Goal: Task Accomplishment & Management: Use online tool/utility

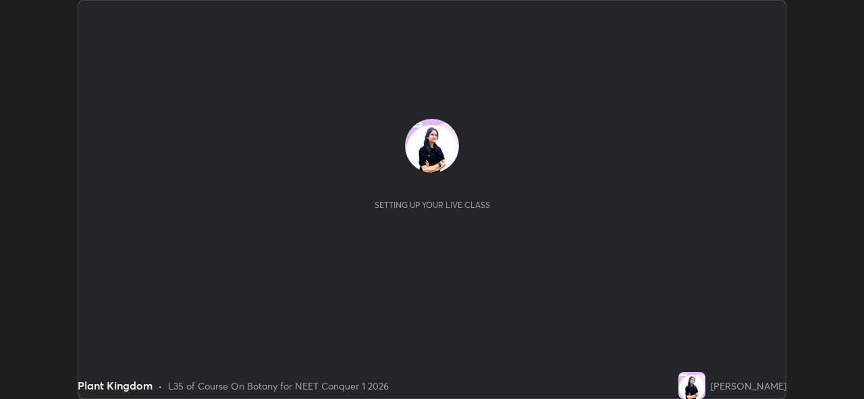
scroll to position [399, 863]
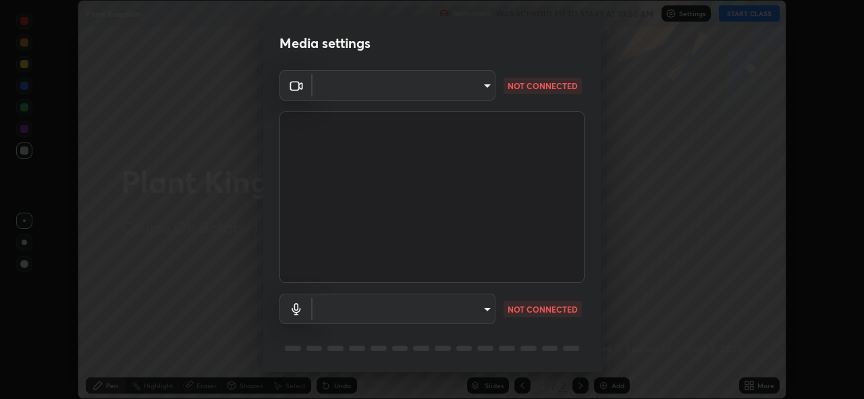
type input "97ceaaebac2d1d4ecb529c1a01e8ac353ba7857374632d61793b1c9812b1f332"
type input "communications"
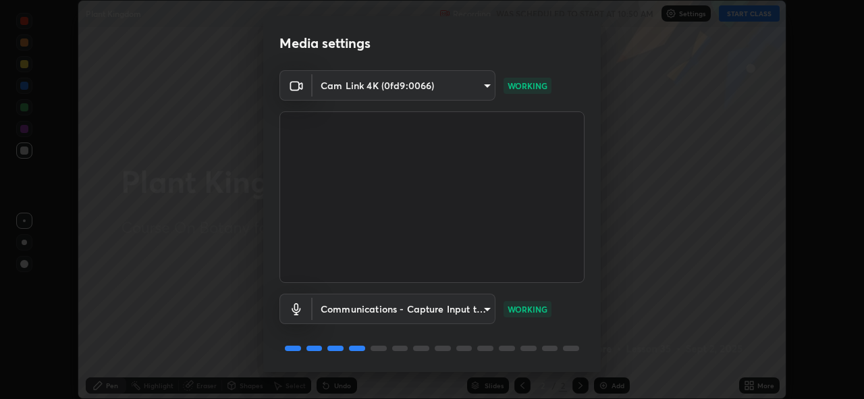
scroll to position [44, 0]
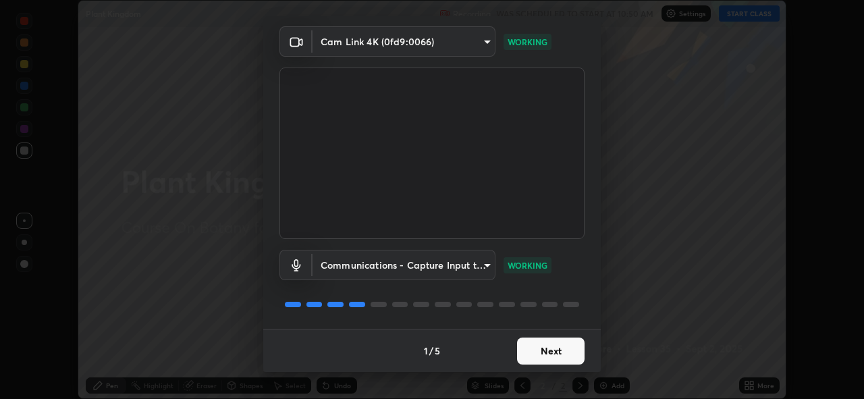
click at [550, 344] on button "Next" at bounding box center [551, 351] width 68 height 27
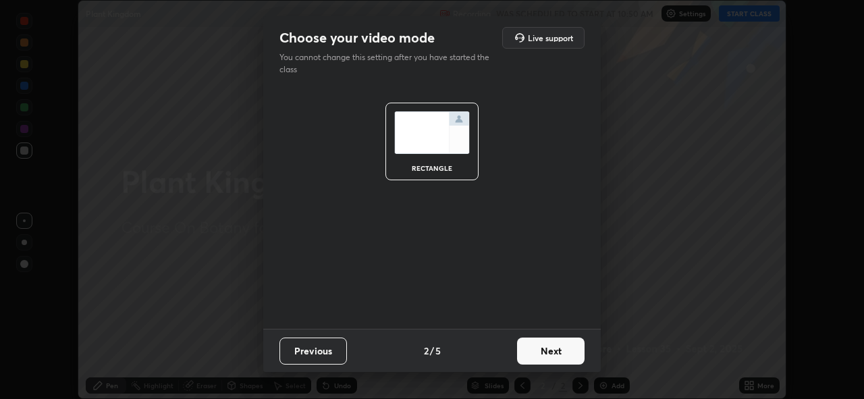
scroll to position [0, 0]
click at [568, 351] on button "Next" at bounding box center [551, 351] width 68 height 27
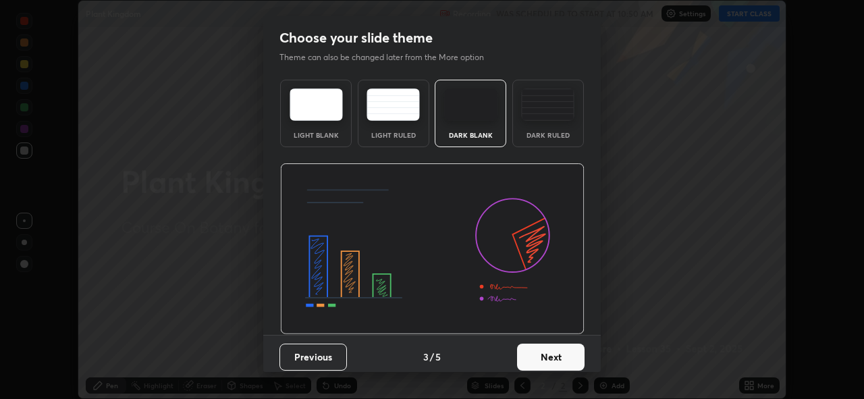
click at [570, 360] on button "Next" at bounding box center [551, 357] width 68 height 27
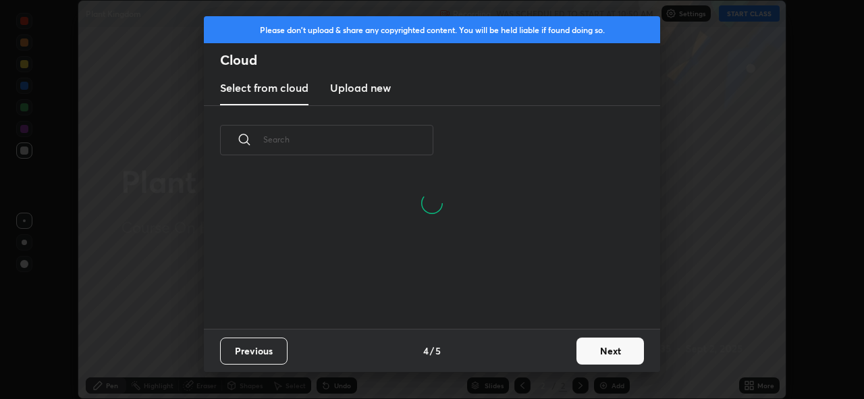
click at [603, 354] on button "Next" at bounding box center [611, 351] width 68 height 27
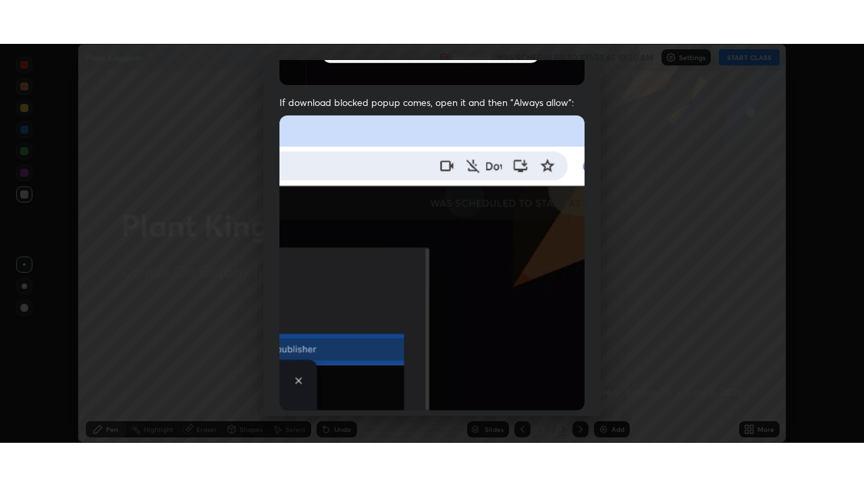
scroll to position [319, 0]
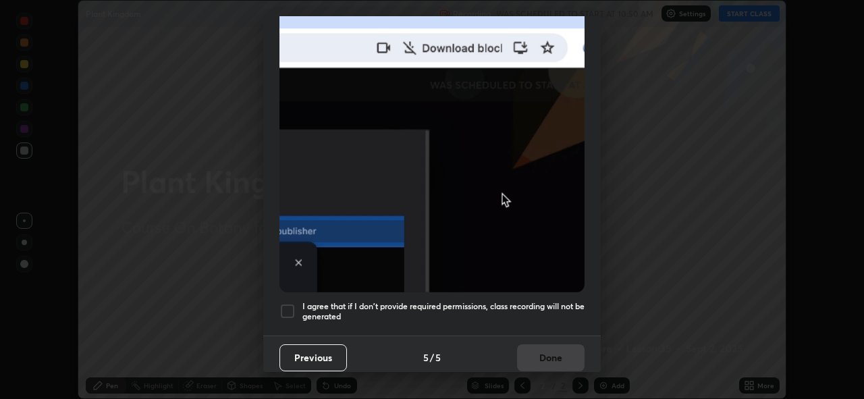
click at [282, 306] on div at bounding box center [287, 311] width 16 height 16
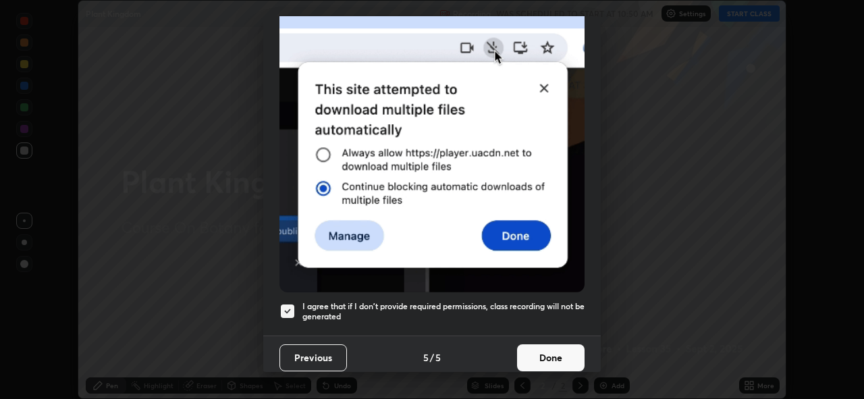
click at [552, 354] on button "Done" at bounding box center [551, 357] width 68 height 27
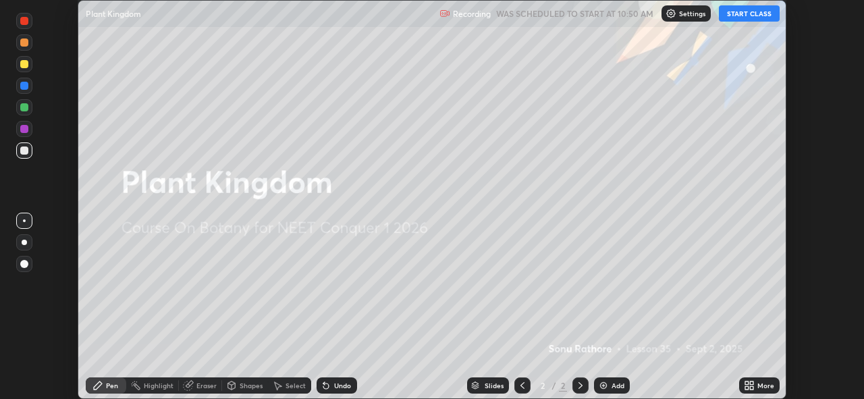
click at [762, 386] on div "More" at bounding box center [765, 385] width 17 height 7
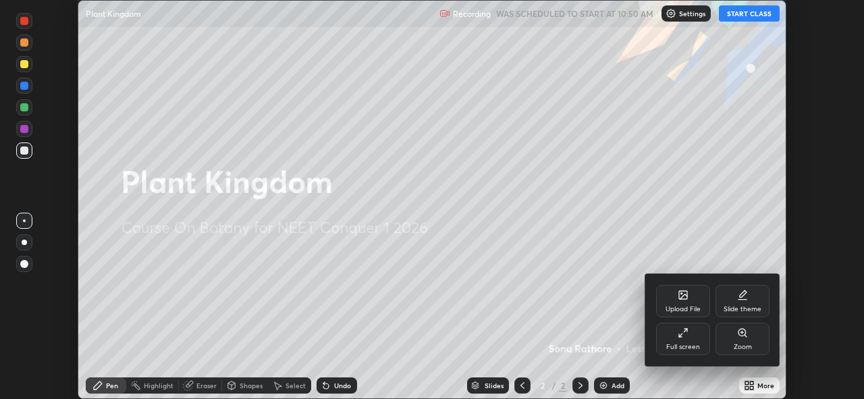
click at [684, 331] on icon at bounding box center [685, 330] width 3 height 3
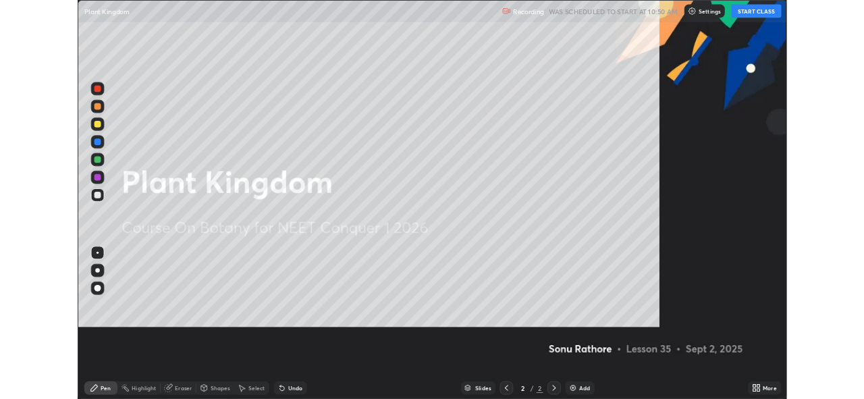
scroll to position [486, 864]
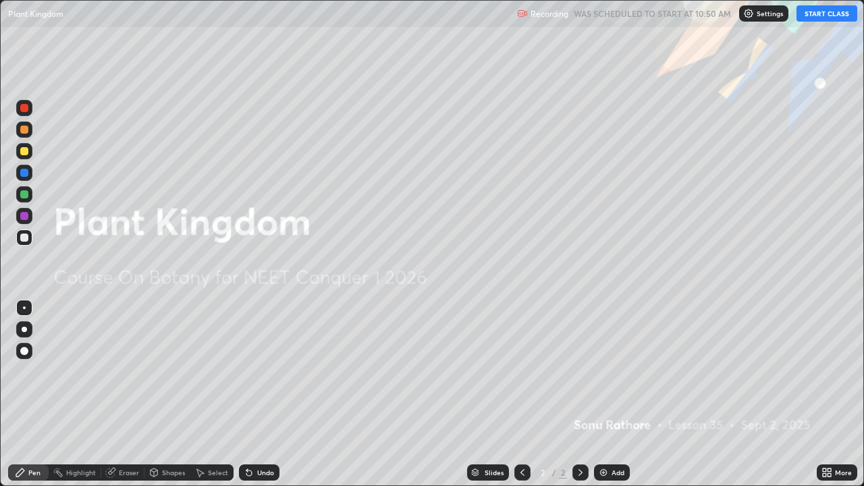
click at [830, 11] on button "START CLASS" at bounding box center [827, 13] width 61 height 16
click at [609, 398] on div "Add" at bounding box center [612, 472] width 36 height 16
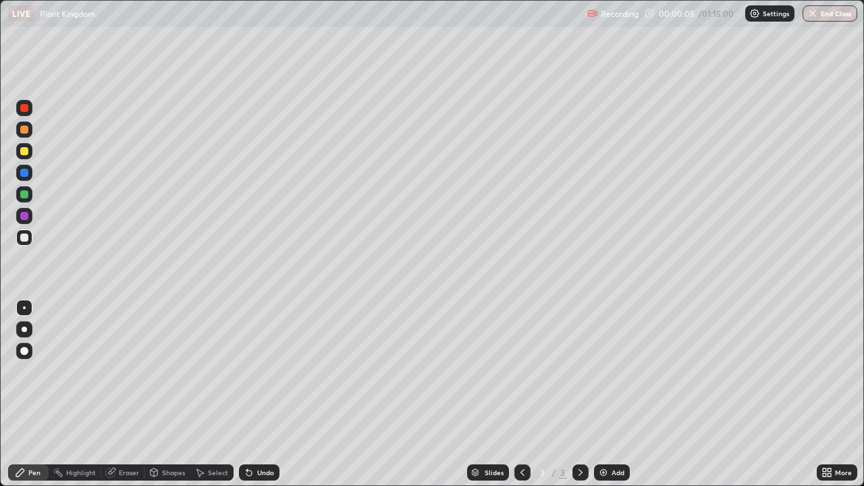
click at [22, 149] on div at bounding box center [24, 151] width 8 height 8
click at [25, 327] on div at bounding box center [24, 329] width 5 height 5
click at [24, 238] on div at bounding box center [24, 238] width 8 height 8
click at [22, 237] on div at bounding box center [24, 238] width 8 height 8
click at [23, 305] on div at bounding box center [24, 308] width 16 height 16
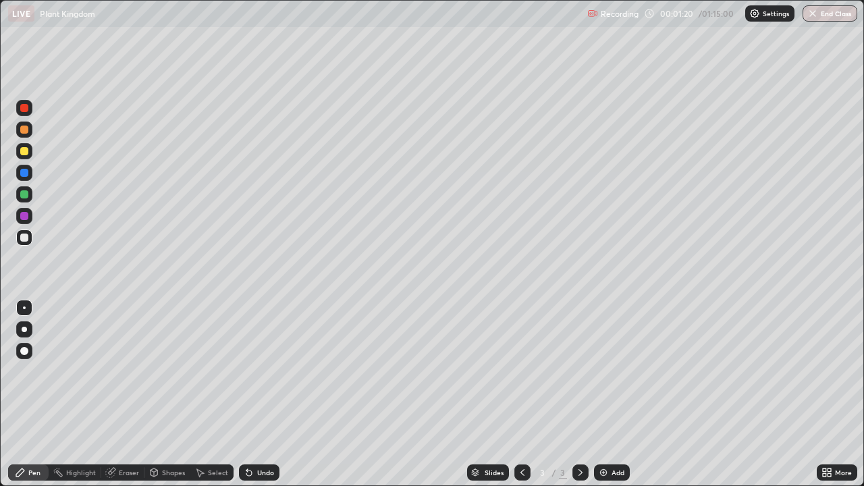
click at [24, 193] on div at bounding box center [24, 194] width 8 height 8
click at [18, 238] on div at bounding box center [24, 238] width 16 height 16
click at [24, 329] on div at bounding box center [24, 329] width 5 height 5
click at [19, 236] on div at bounding box center [24, 238] width 16 height 16
click at [22, 307] on div at bounding box center [24, 308] width 16 height 16
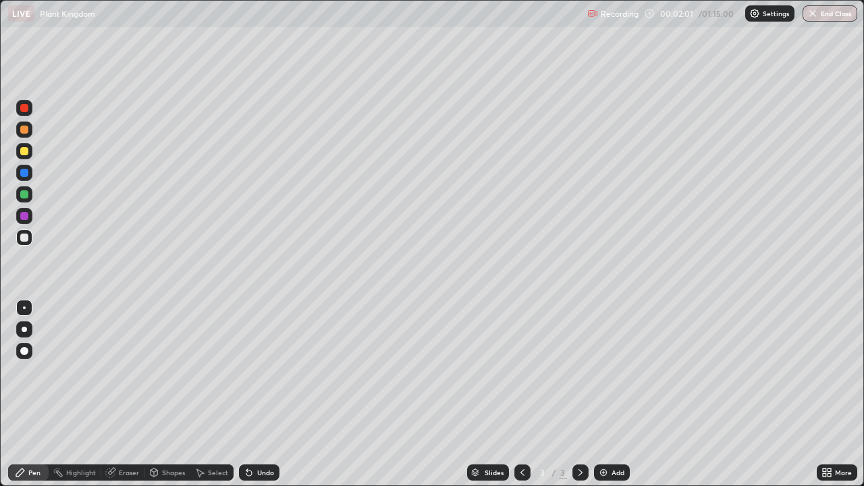
click at [24, 150] on div at bounding box center [24, 151] width 8 height 8
click at [835, 398] on div "More" at bounding box center [837, 472] width 41 height 16
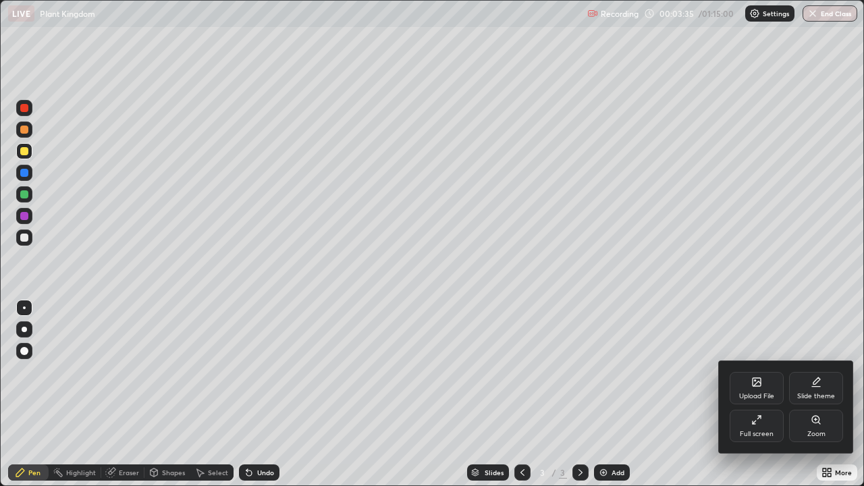
click at [762, 398] on div "Full screen" at bounding box center [757, 426] width 54 height 32
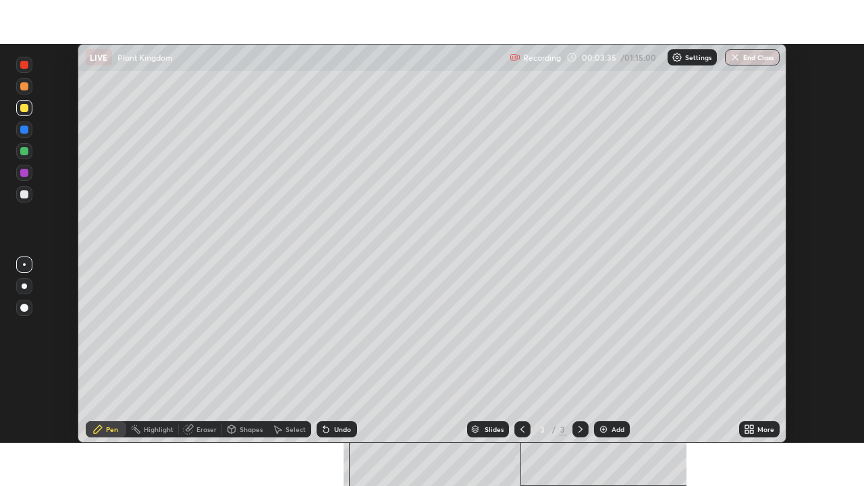
scroll to position [67107, 66642]
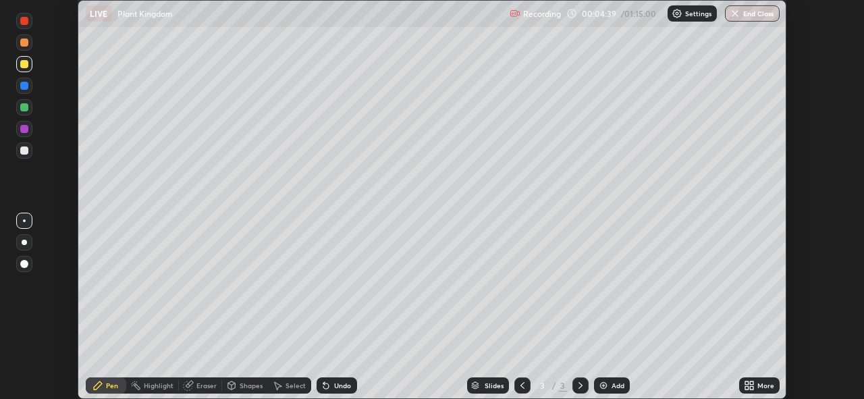
click at [751, 387] on icon at bounding box center [751, 387] width 3 height 3
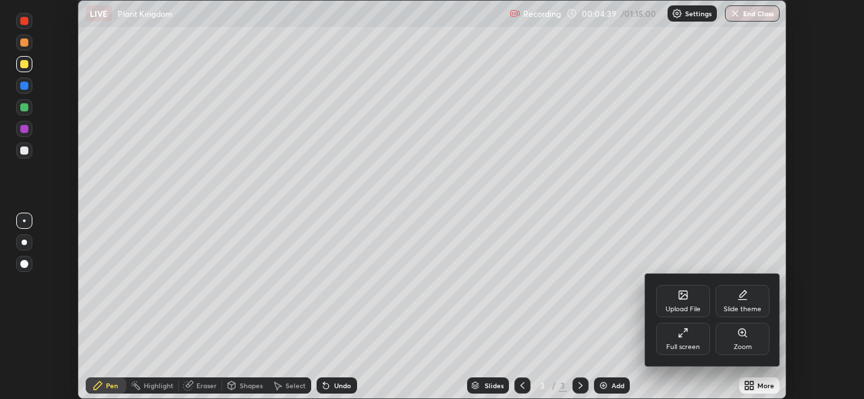
click at [685, 341] on div "Full screen" at bounding box center [683, 339] width 54 height 32
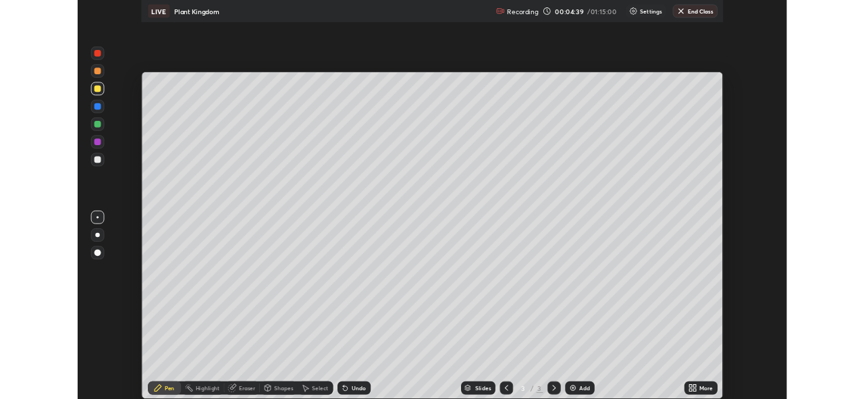
scroll to position [486, 864]
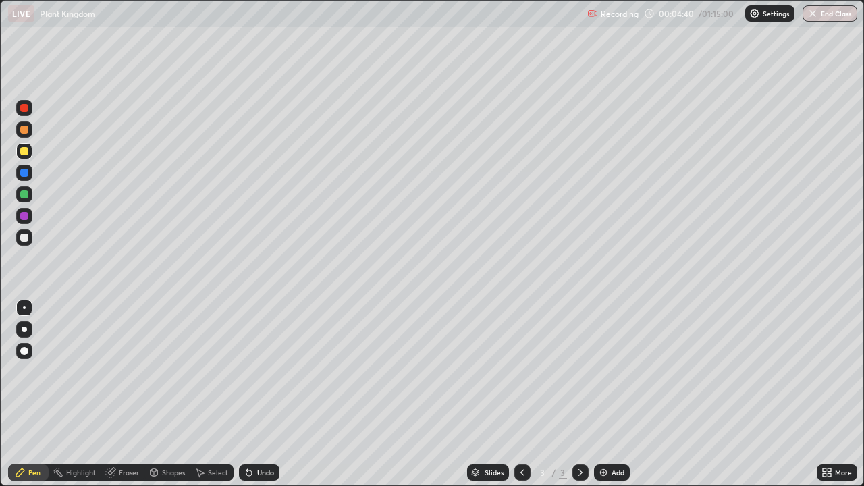
click at [604, 398] on img at bounding box center [603, 472] width 11 height 11
click at [519, 398] on icon at bounding box center [522, 472] width 11 height 11
click at [578, 398] on icon at bounding box center [580, 472] width 11 height 11
click at [522, 398] on icon at bounding box center [522, 472] width 11 height 11
click at [620, 398] on div "Add" at bounding box center [618, 472] width 13 height 7
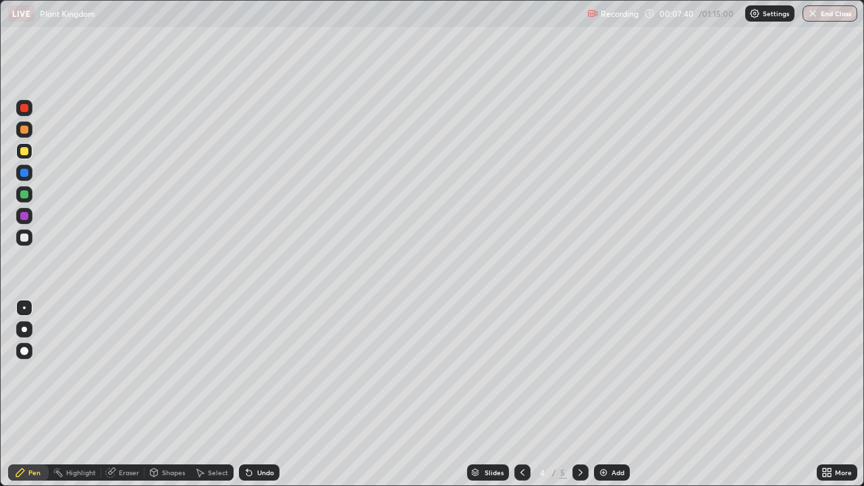
click at [26, 242] on div at bounding box center [24, 238] width 16 height 16
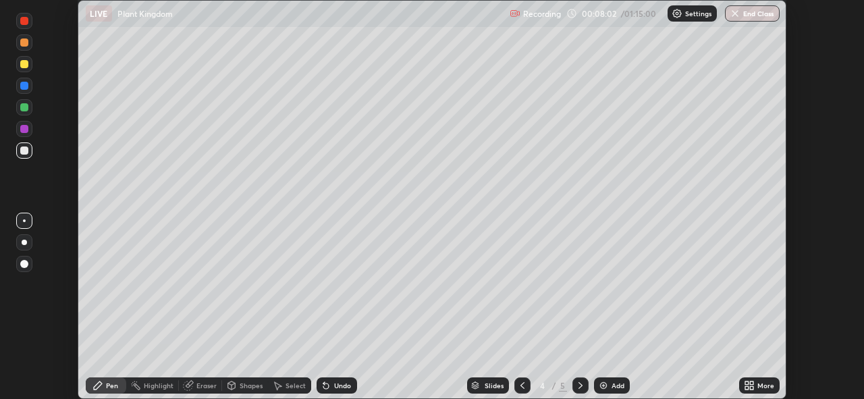
click at [396, 376] on div "Slides 4 / 5 Add" at bounding box center [548, 385] width 383 height 27
click at [761, 382] on div "More" at bounding box center [765, 385] width 17 height 7
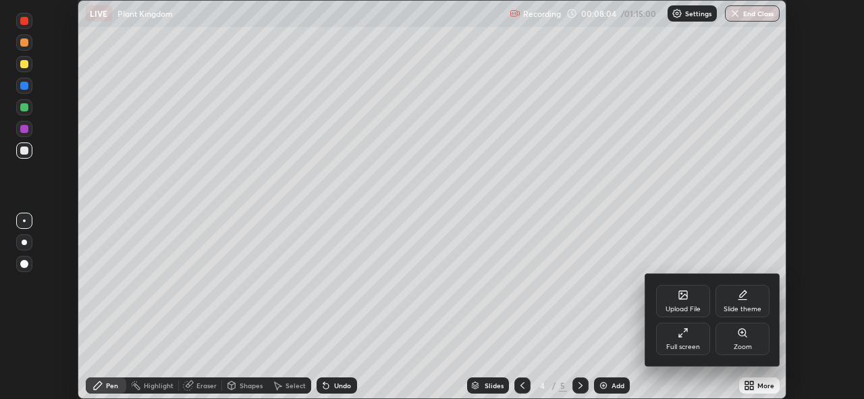
click at [690, 334] on div "Full screen" at bounding box center [683, 339] width 54 height 32
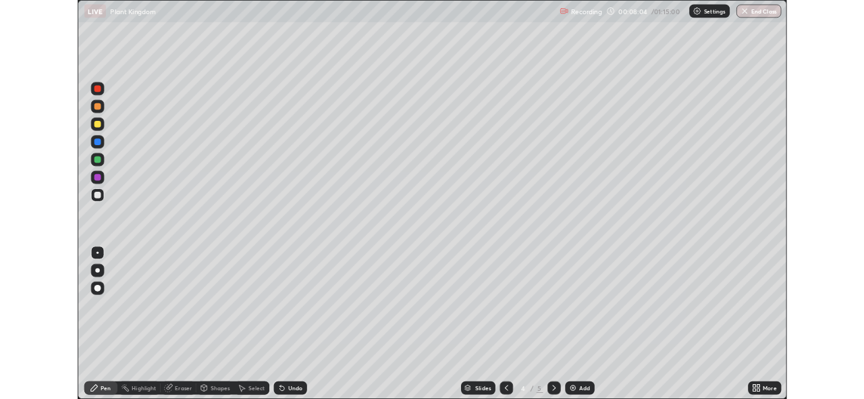
scroll to position [486, 864]
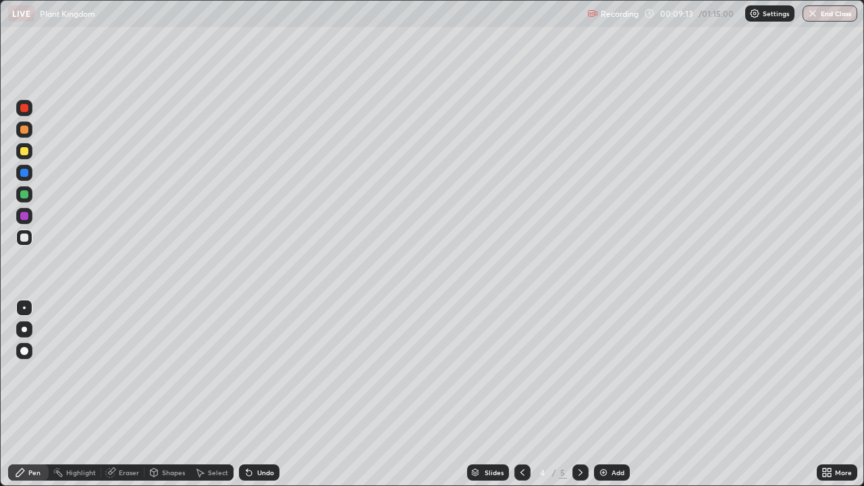
click at [123, 398] on div "Eraser" at bounding box center [129, 472] width 20 height 7
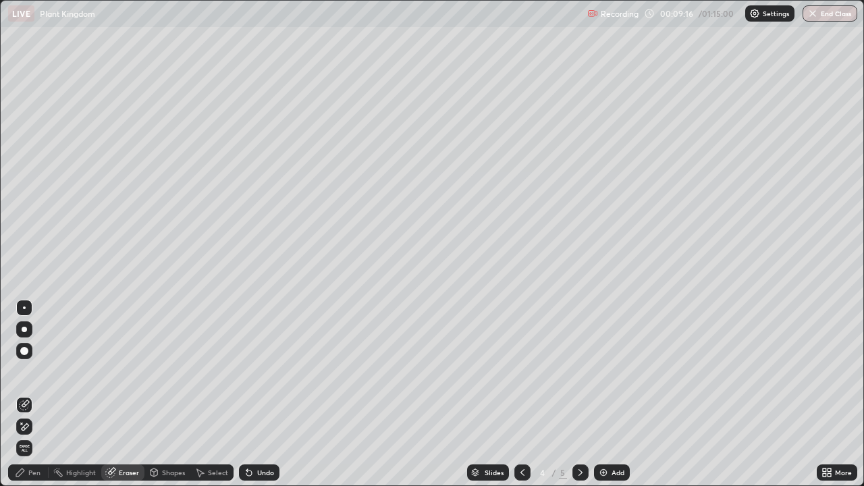
click at [34, 398] on div "Pen" at bounding box center [34, 472] width 12 height 7
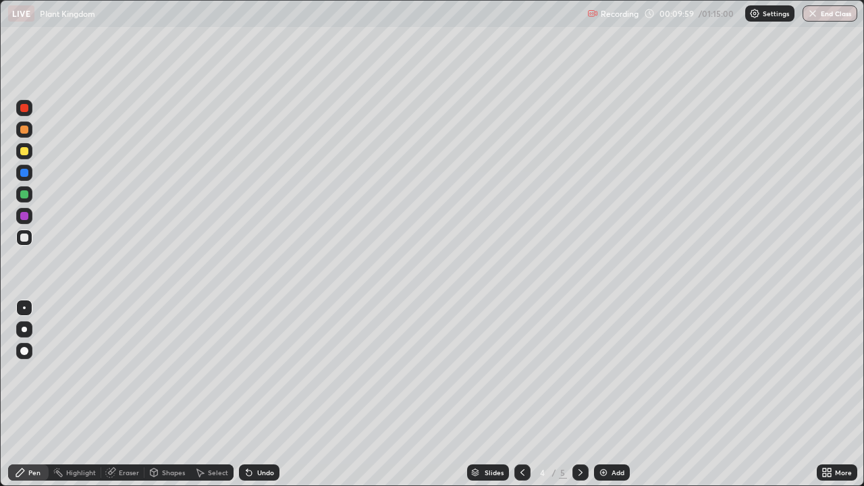
click at [836, 398] on div "More" at bounding box center [837, 472] width 41 height 16
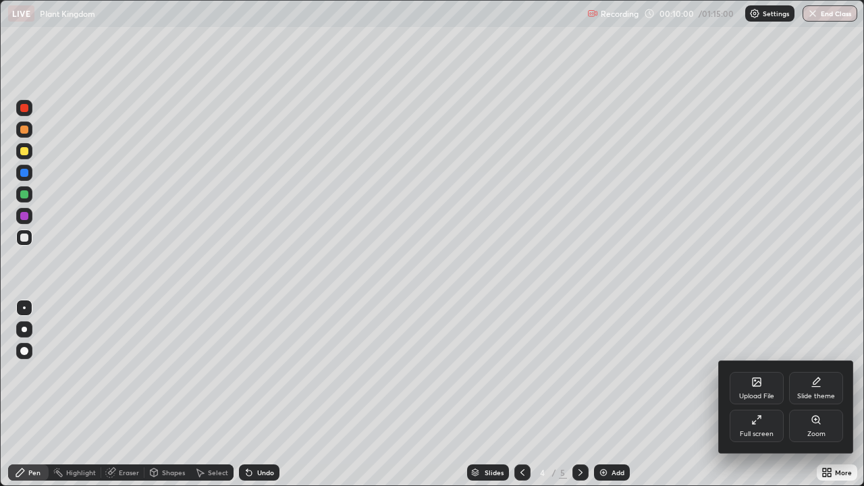
click at [763, 398] on div "Full screen" at bounding box center [757, 426] width 54 height 32
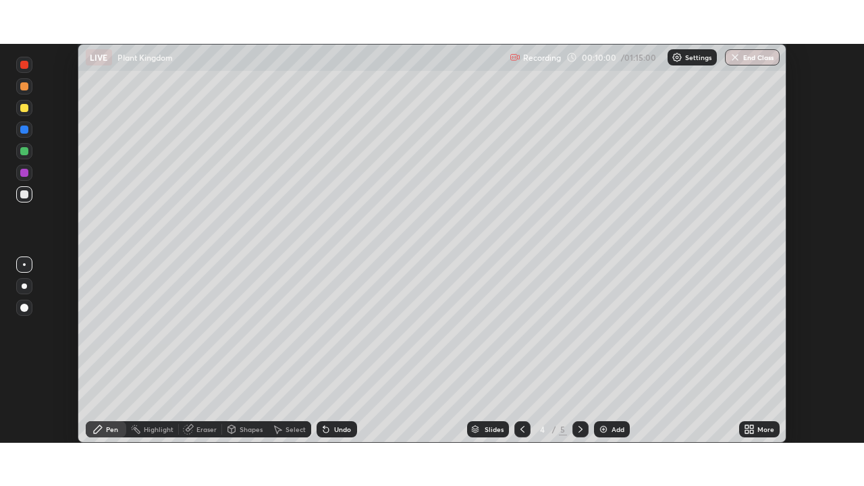
scroll to position [67107, 66642]
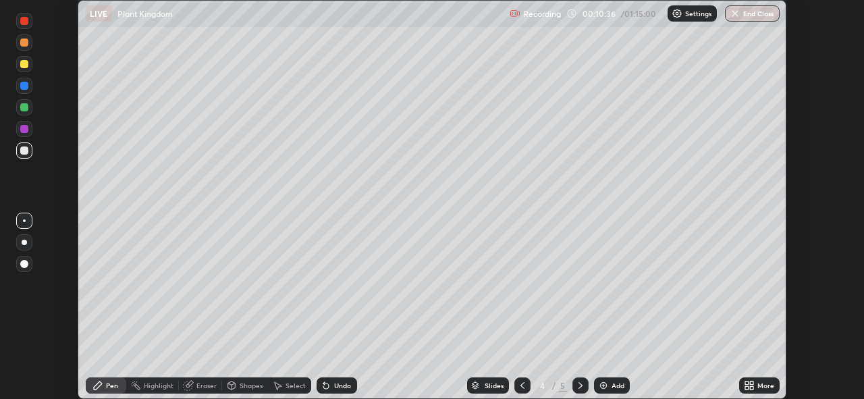
click at [759, 386] on div "More" at bounding box center [765, 385] width 17 height 7
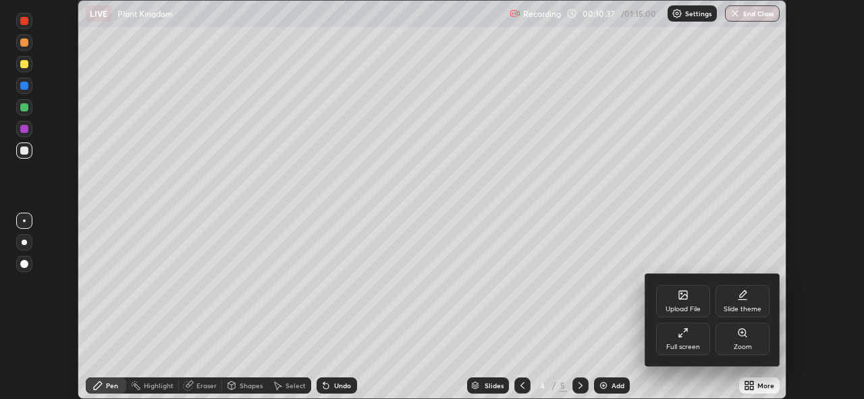
click at [681, 340] on div "Full screen" at bounding box center [683, 339] width 54 height 32
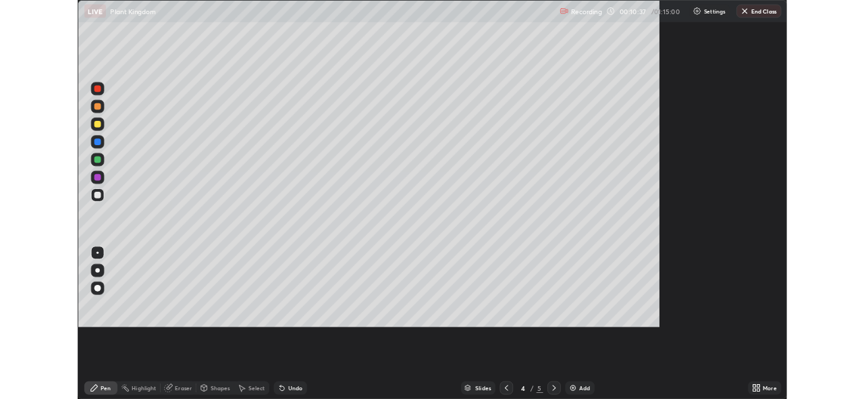
scroll to position [486, 864]
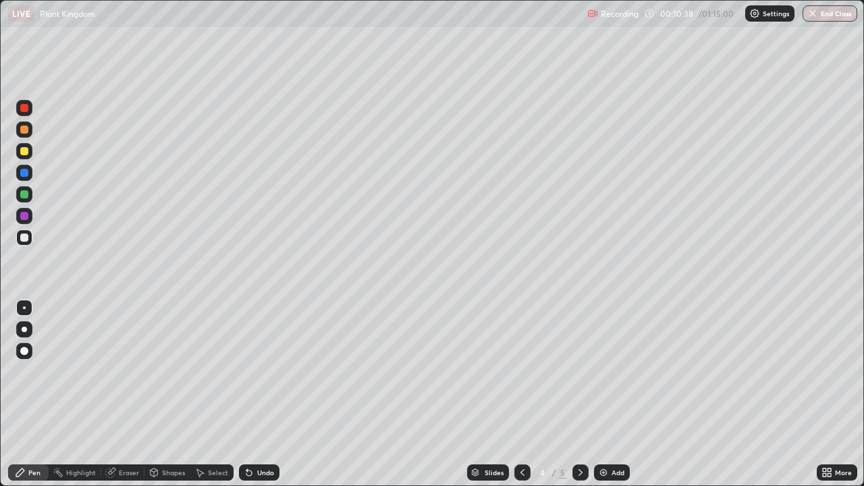
click at [524, 398] on div at bounding box center [522, 472] width 16 height 16
click at [579, 398] on icon at bounding box center [581, 472] width 4 height 7
click at [609, 398] on div "Add" at bounding box center [612, 472] width 36 height 16
click at [162, 398] on div "Shapes" at bounding box center [173, 472] width 23 height 7
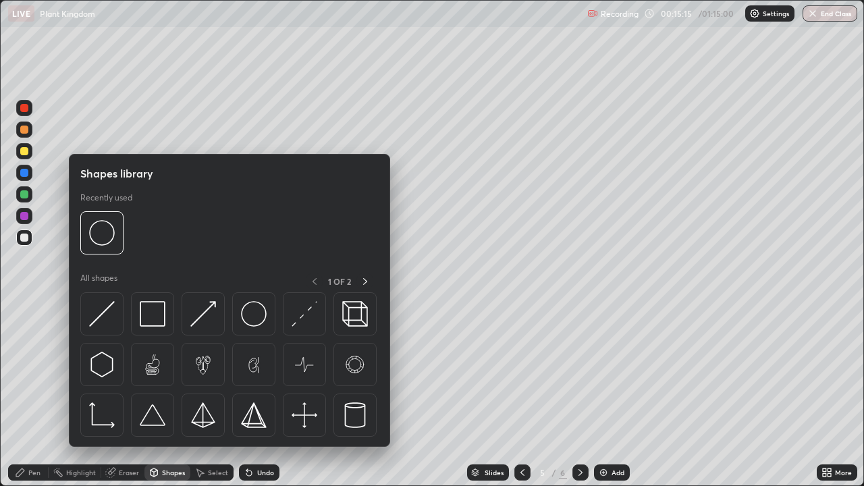
click at [135, 398] on div "Eraser" at bounding box center [129, 472] width 20 height 7
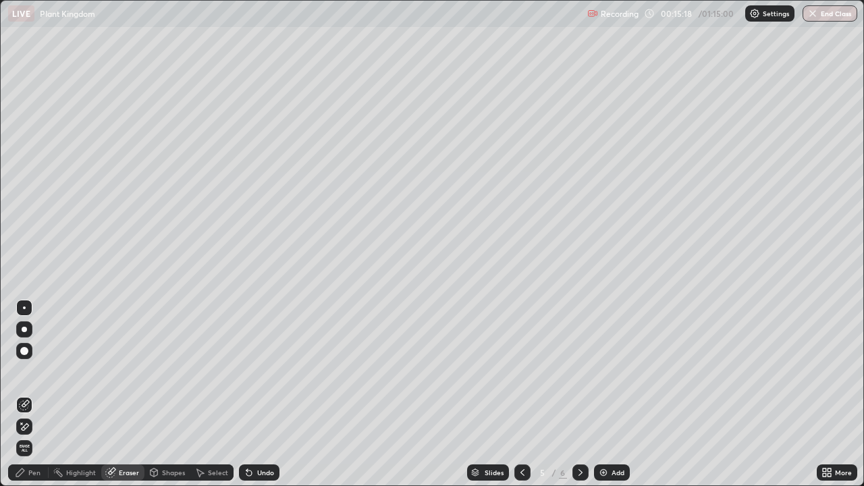
click at [29, 398] on div "Pen" at bounding box center [28, 472] width 41 height 16
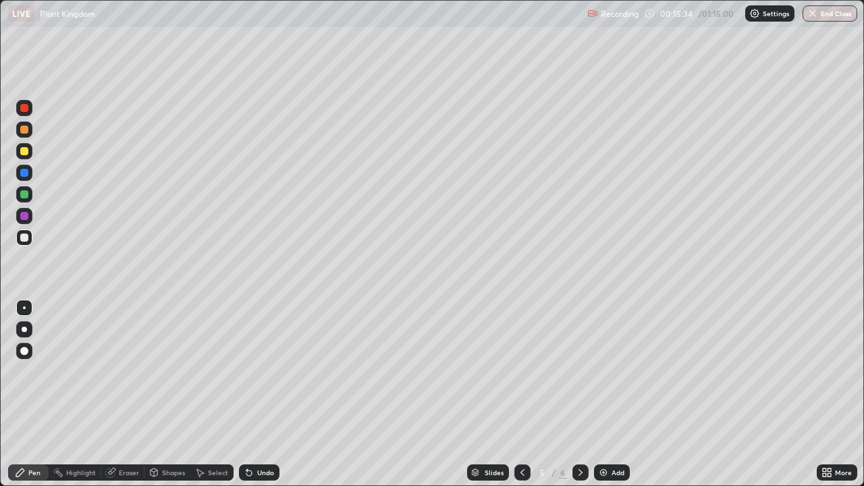
click at [519, 398] on icon at bounding box center [522, 472] width 11 height 11
click at [581, 398] on icon at bounding box center [581, 472] width 4 height 7
click at [579, 398] on div at bounding box center [580, 472] width 16 height 16
click at [22, 237] on div at bounding box center [24, 238] width 8 height 8
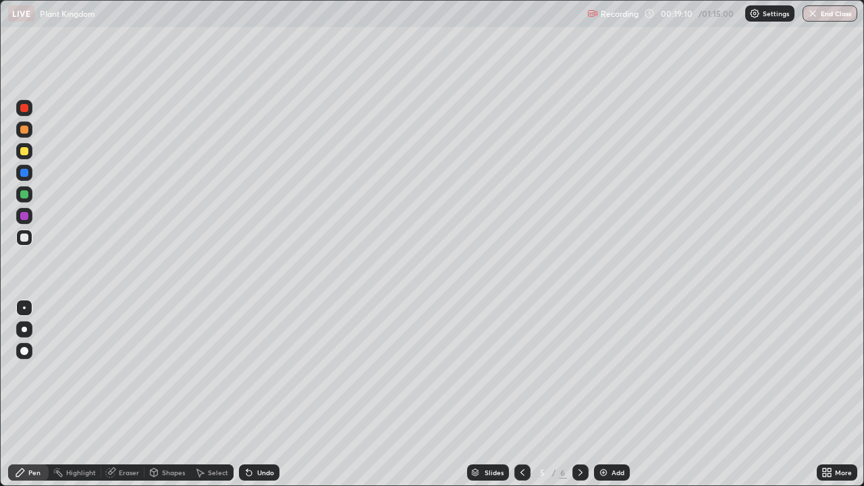
click at [521, 398] on icon at bounding box center [522, 472] width 11 height 11
click at [522, 398] on icon at bounding box center [522, 472] width 11 height 11
click at [520, 398] on icon at bounding box center [522, 472] width 4 height 7
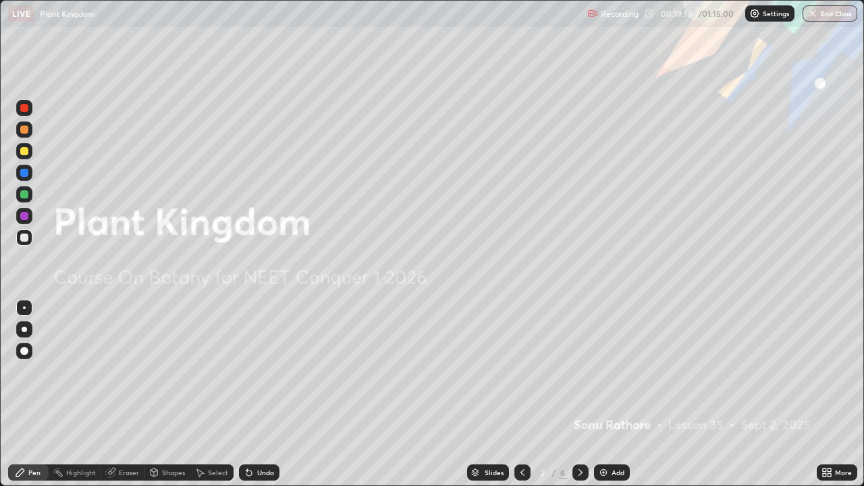
click at [581, 398] on div at bounding box center [580, 472] width 16 height 16
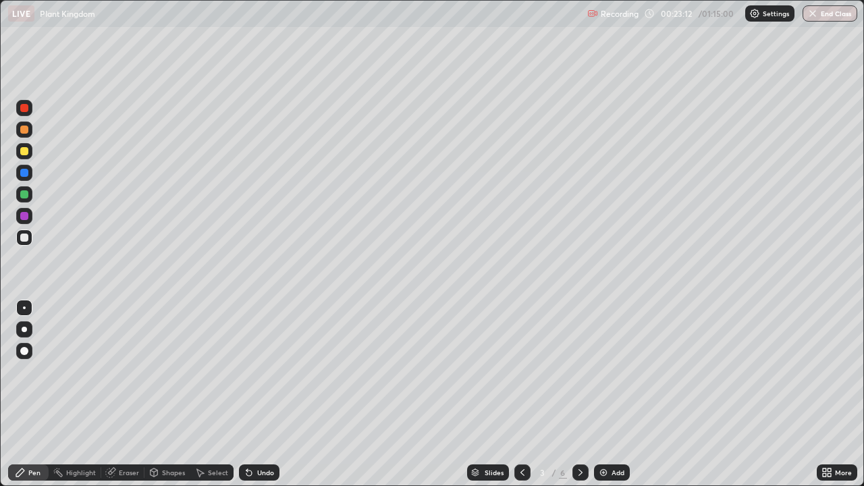
click at [578, 398] on icon at bounding box center [580, 472] width 11 height 11
click at [609, 398] on div "Add" at bounding box center [612, 472] width 36 height 16
click at [30, 155] on div at bounding box center [24, 151] width 16 height 16
click at [22, 237] on div at bounding box center [24, 238] width 8 height 8
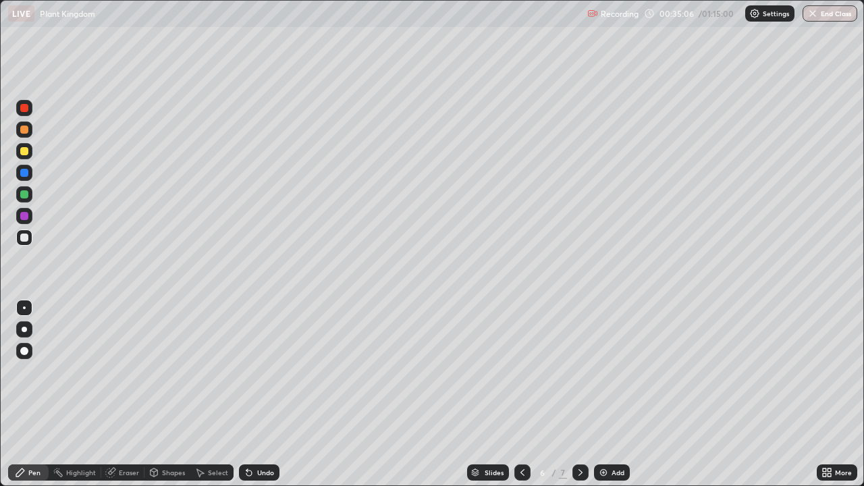
click at [26, 240] on div at bounding box center [24, 238] width 8 height 8
click at [24, 194] on div at bounding box center [24, 194] width 8 height 8
click at [23, 243] on div at bounding box center [24, 238] width 16 height 16
click at [612, 398] on div "Add" at bounding box center [618, 472] width 13 height 7
click at [27, 240] on div at bounding box center [24, 238] width 8 height 8
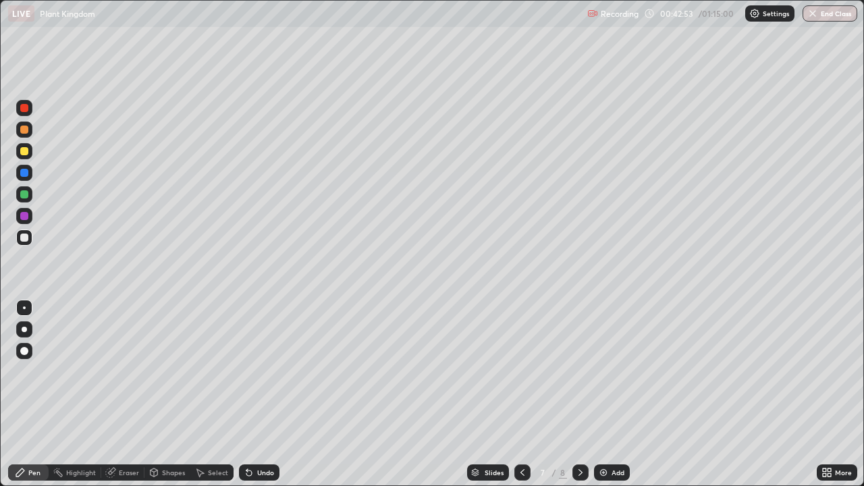
click at [23, 238] on div at bounding box center [24, 238] width 8 height 8
click at [608, 398] on div "Add" at bounding box center [612, 472] width 36 height 16
click at [22, 151] on div at bounding box center [24, 151] width 8 height 8
click at [25, 236] on div at bounding box center [24, 238] width 8 height 8
click at [24, 150] on div at bounding box center [24, 151] width 8 height 8
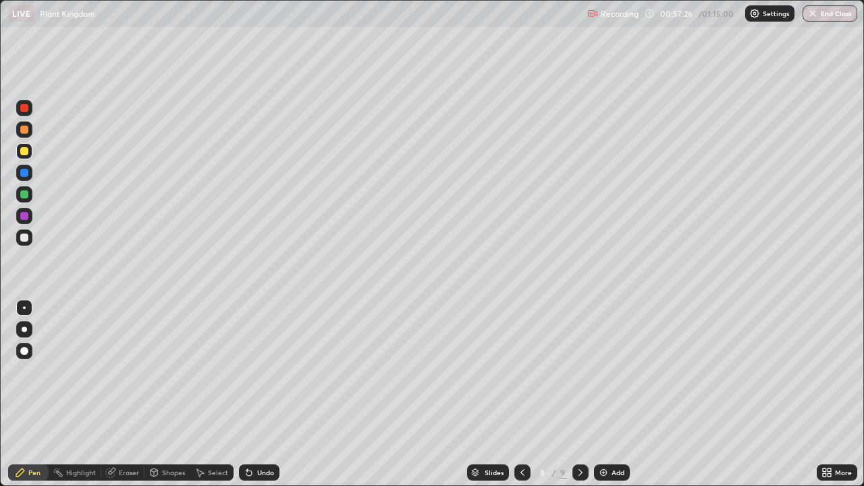
click at [519, 398] on icon at bounding box center [522, 472] width 11 height 11
click at [520, 398] on icon at bounding box center [522, 472] width 11 height 11
click at [521, 398] on icon at bounding box center [522, 472] width 11 height 11
click at [522, 398] on icon at bounding box center [522, 472] width 11 height 11
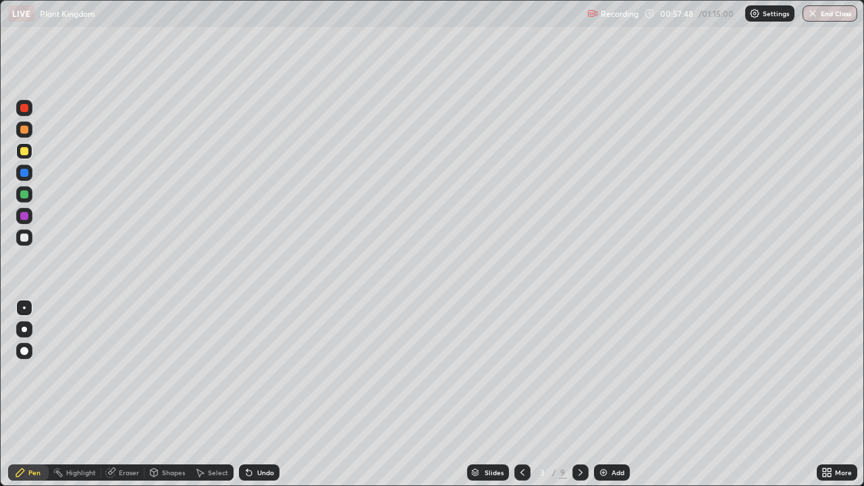
click at [580, 398] on icon at bounding box center [581, 472] width 4 height 7
click at [579, 398] on icon at bounding box center [581, 472] width 4 height 7
click at [579, 398] on icon at bounding box center [580, 472] width 11 height 11
click at [585, 398] on div at bounding box center [580, 472] width 16 height 16
click at [579, 398] on icon at bounding box center [580, 472] width 11 height 11
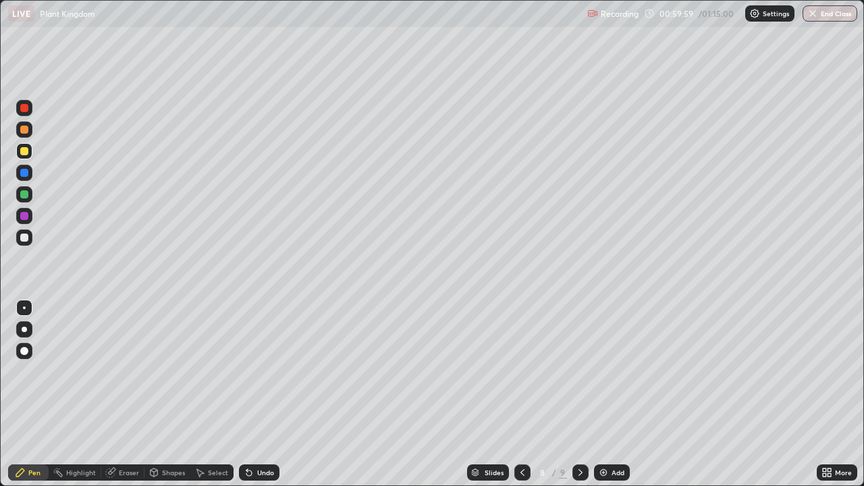
click at [829, 398] on icon at bounding box center [829, 474] width 3 height 3
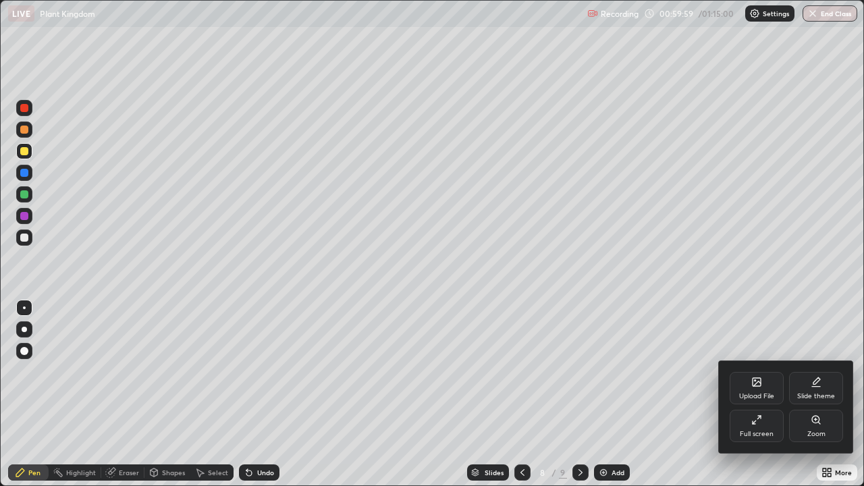
click at [767, 398] on div "Full screen" at bounding box center [757, 426] width 54 height 32
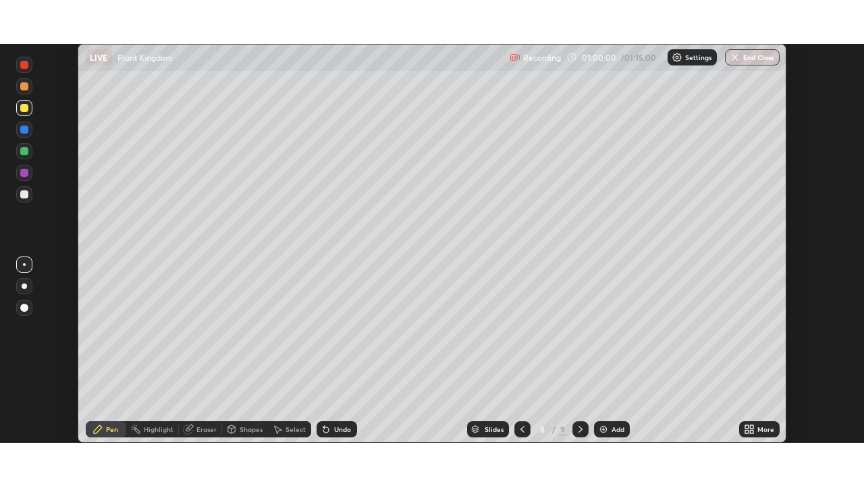
scroll to position [67107, 66642]
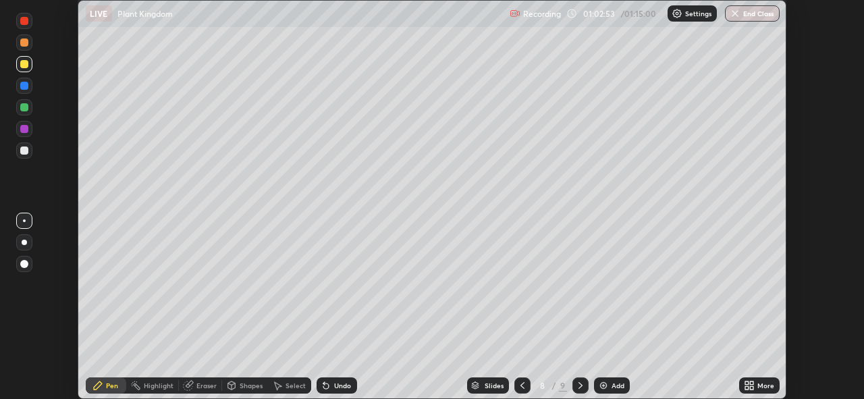
click at [765, 385] on div "More" at bounding box center [765, 385] width 17 height 7
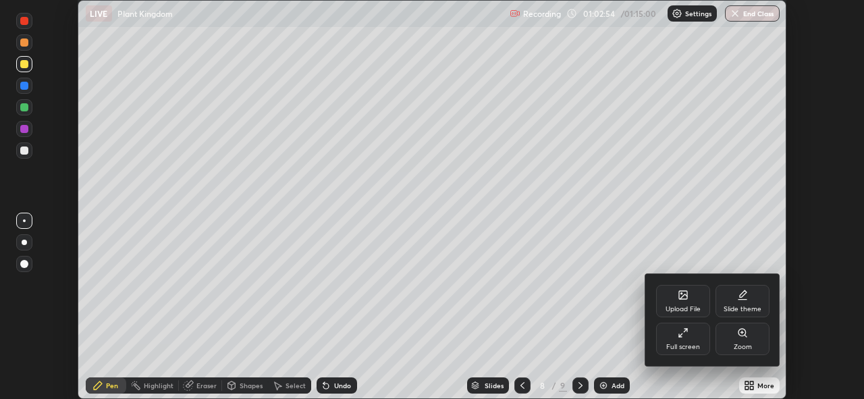
click at [686, 342] on div "Full screen" at bounding box center [683, 339] width 54 height 32
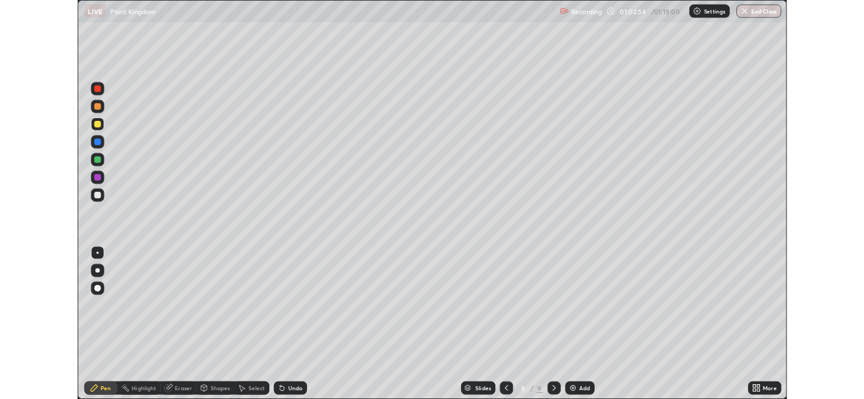
scroll to position [486, 864]
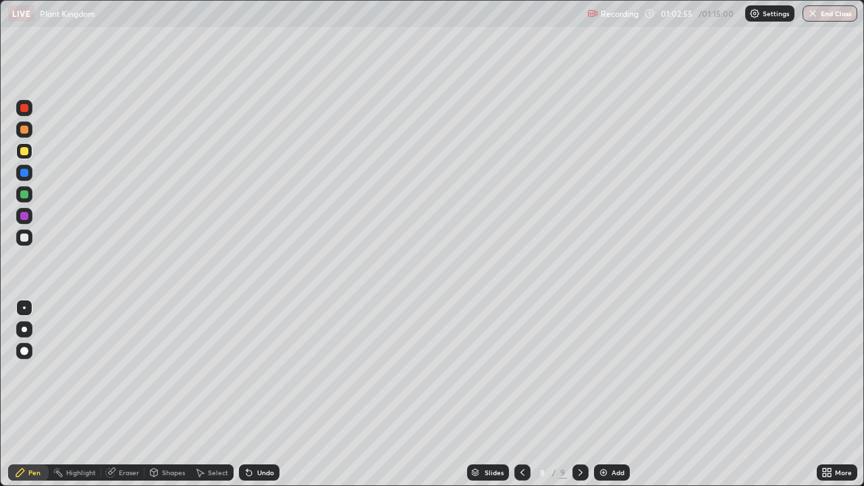
click at [836, 7] on button "End Class" at bounding box center [830, 13] width 55 height 16
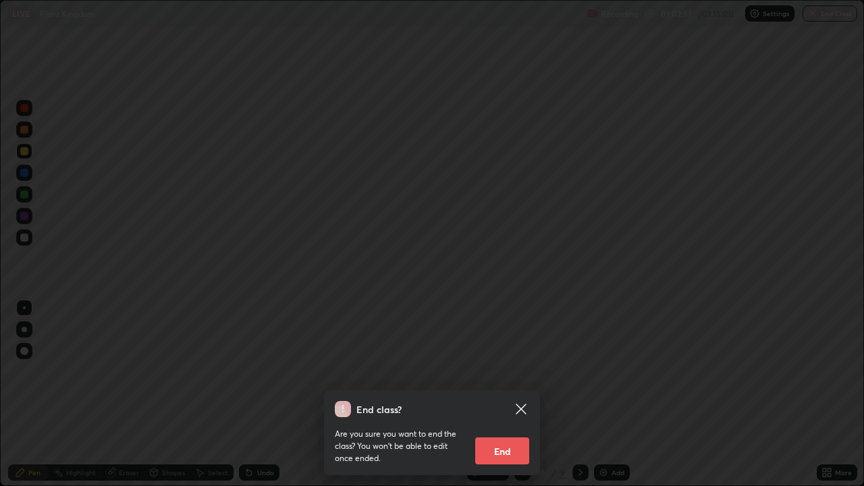
click at [502, 398] on button "End" at bounding box center [502, 450] width 54 height 27
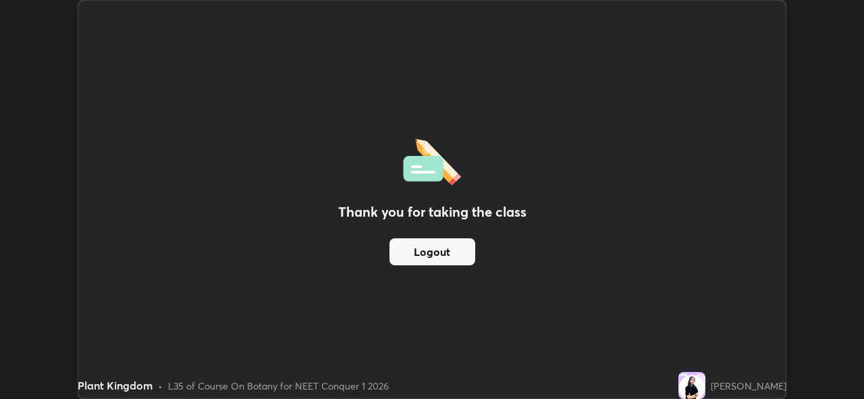
scroll to position [67107, 66642]
